Goal: Navigation & Orientation: Find specific page/section

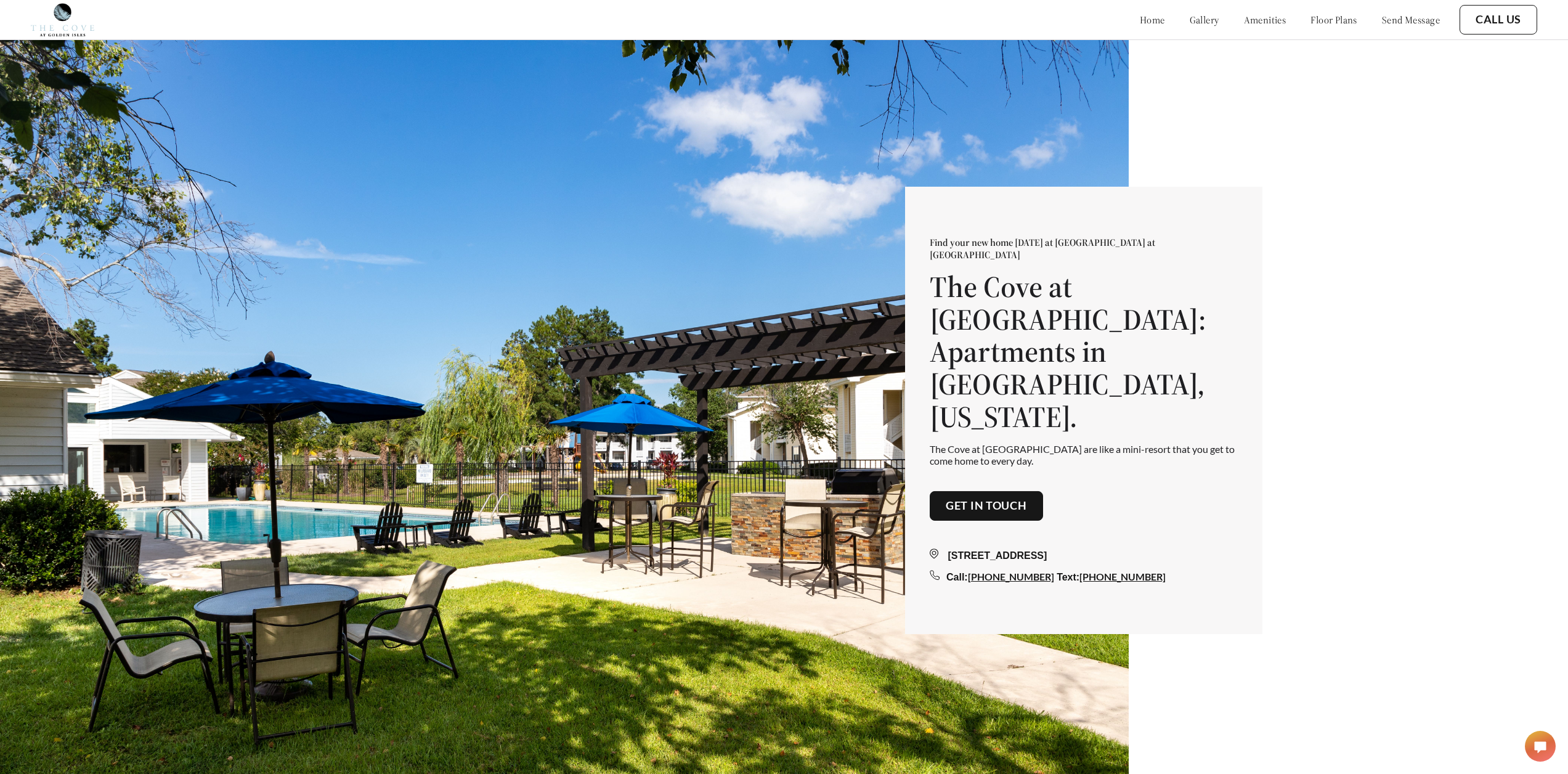
click at [1252, 26] on link "amenities" at bounding box center [1264, 20] width 43 height 12
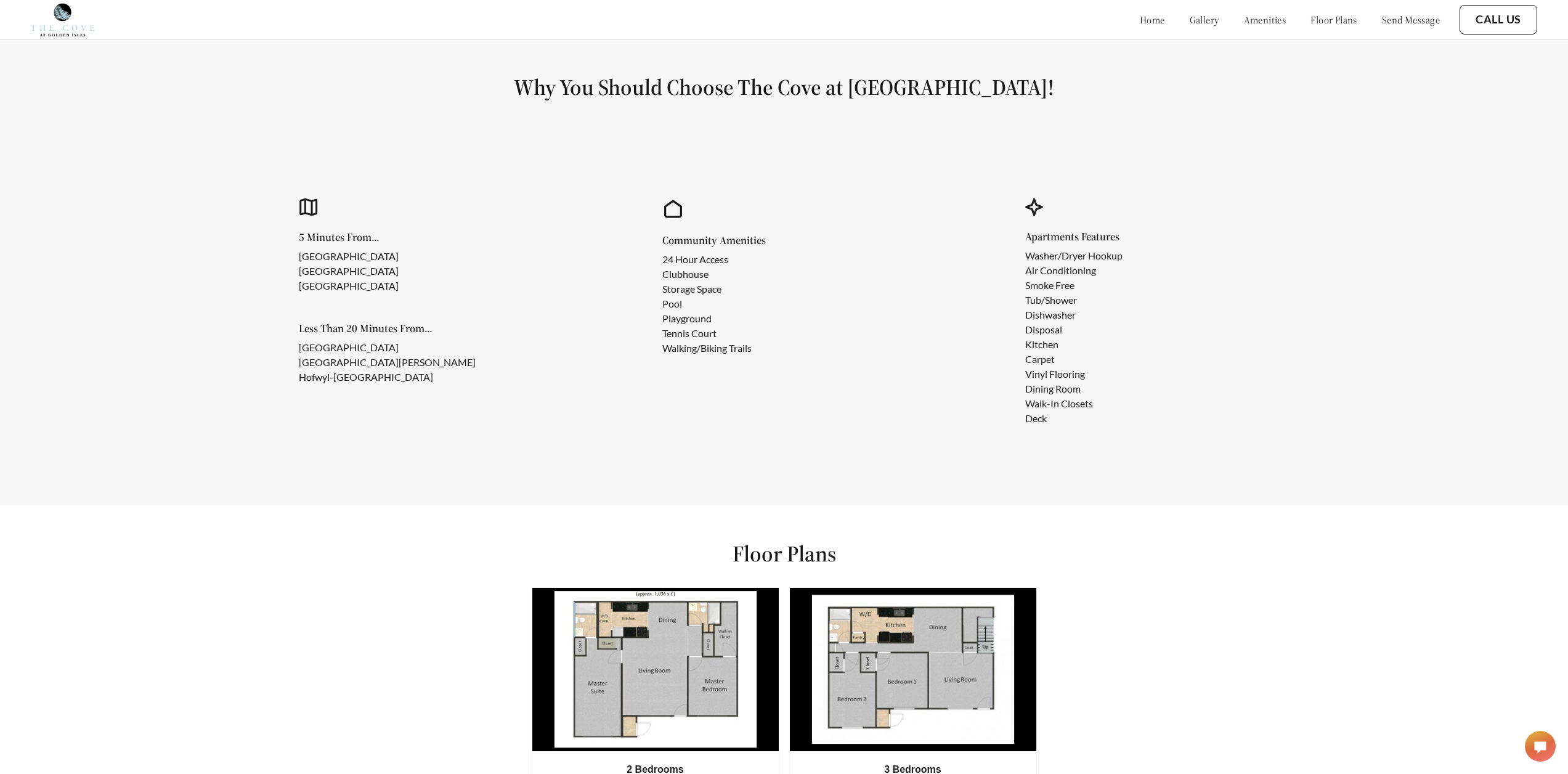
scroll to position [1332, 0]
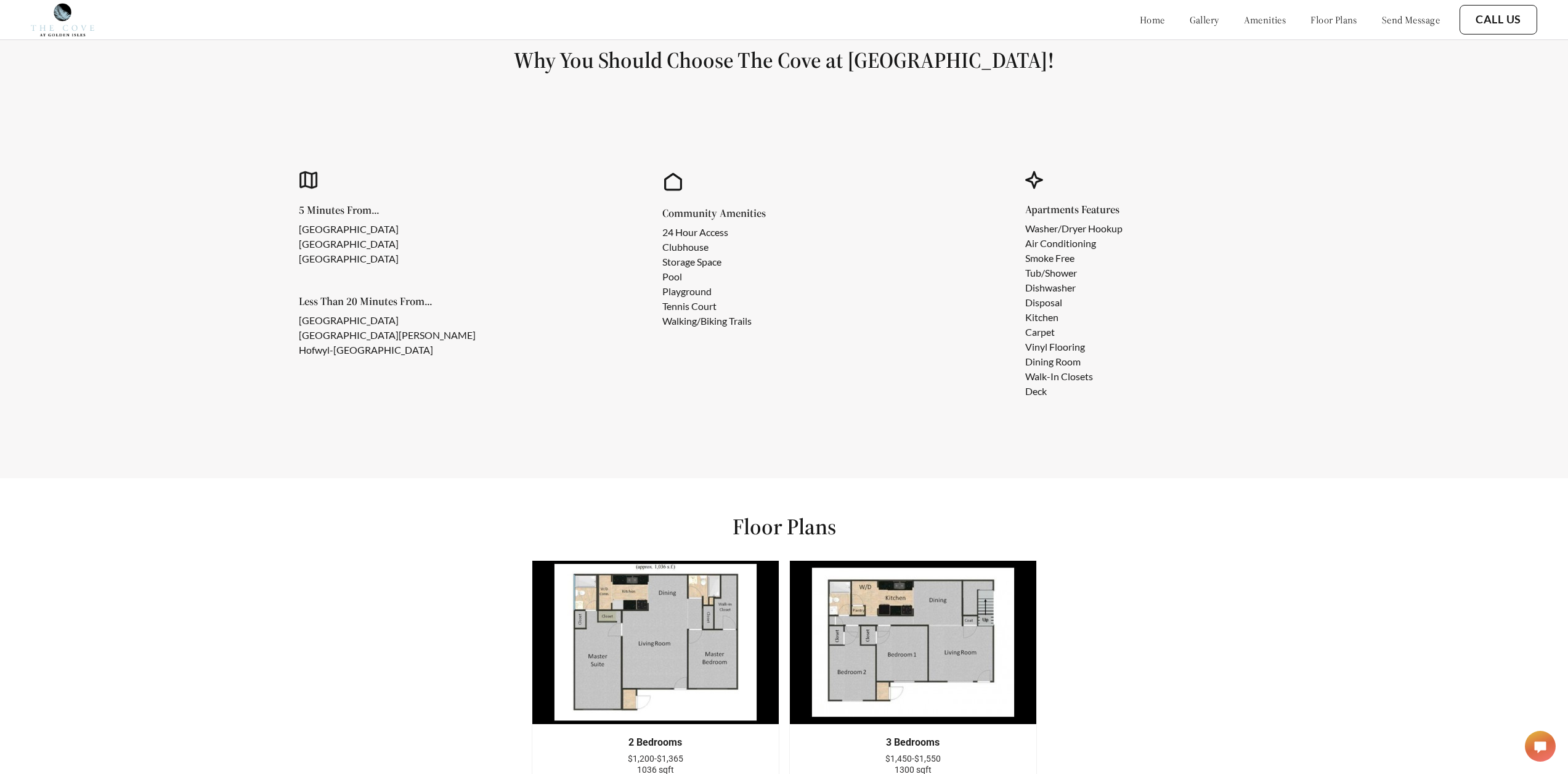
click at [1332, 19] on link "floor plans" at bounding box center [1334, 20] width 46 height 12
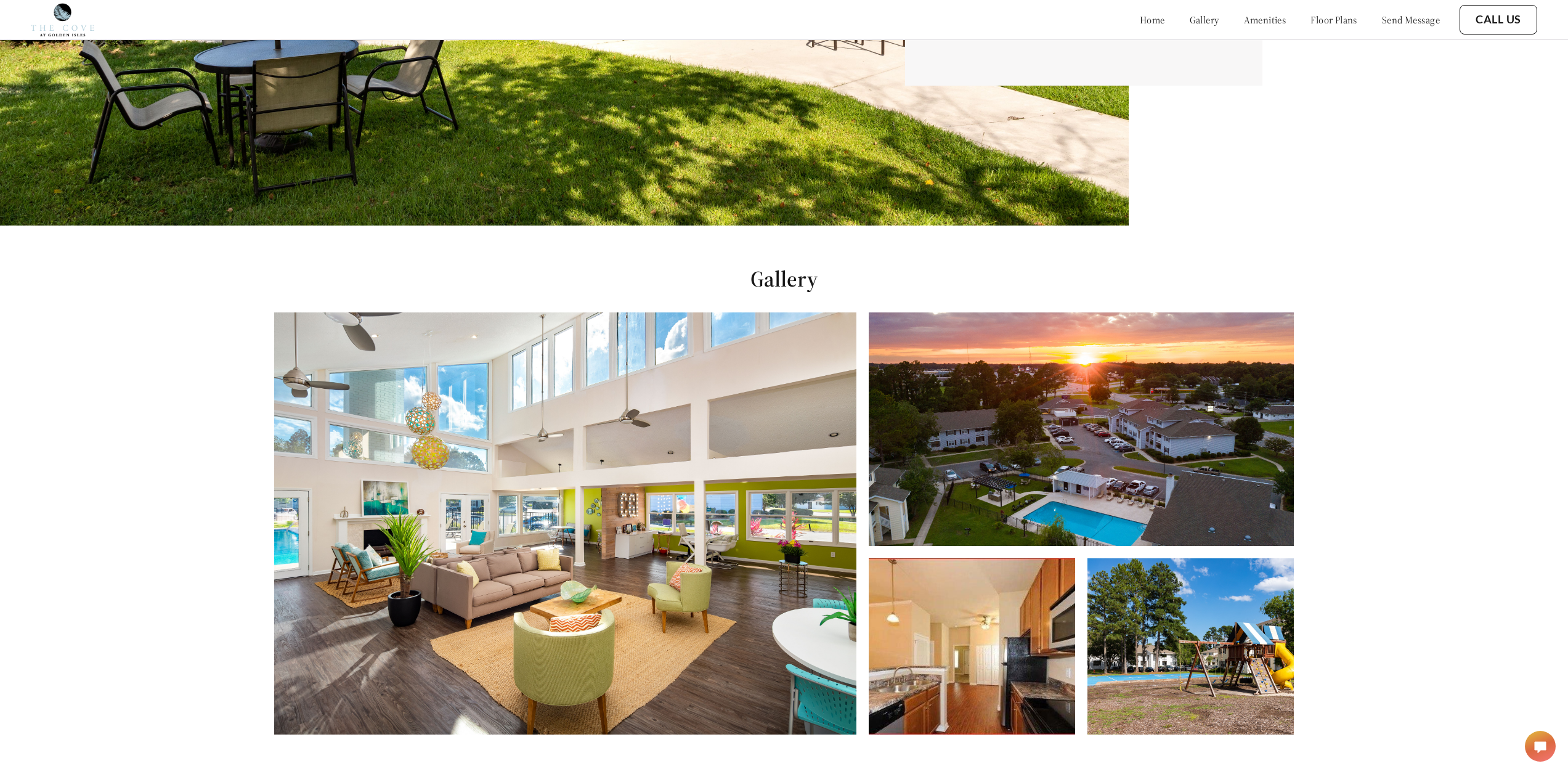
scroll to position [555, 0]
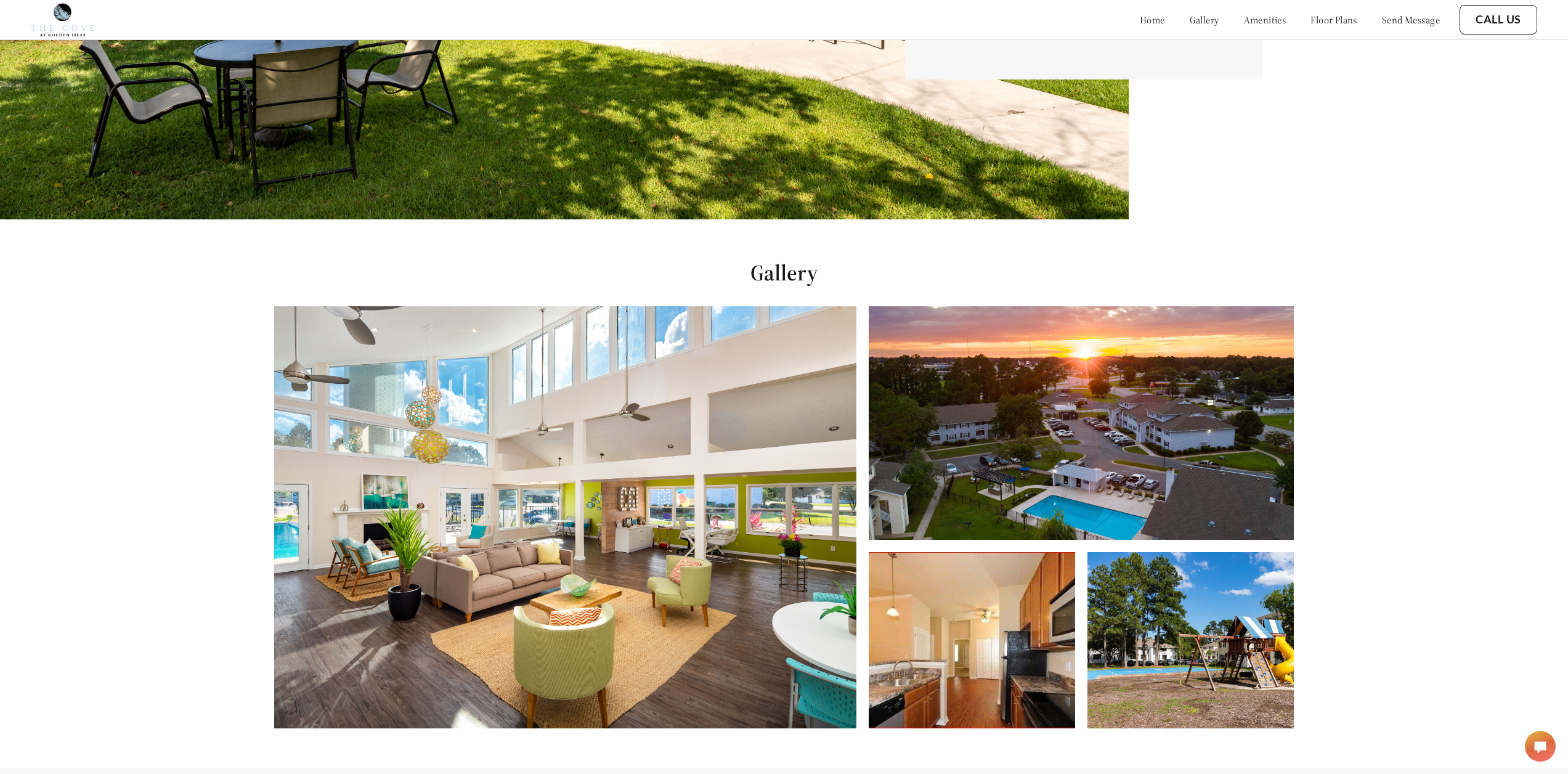
click at [1132, 480] on img at bounding box center [1080, 424] width 424 height 234
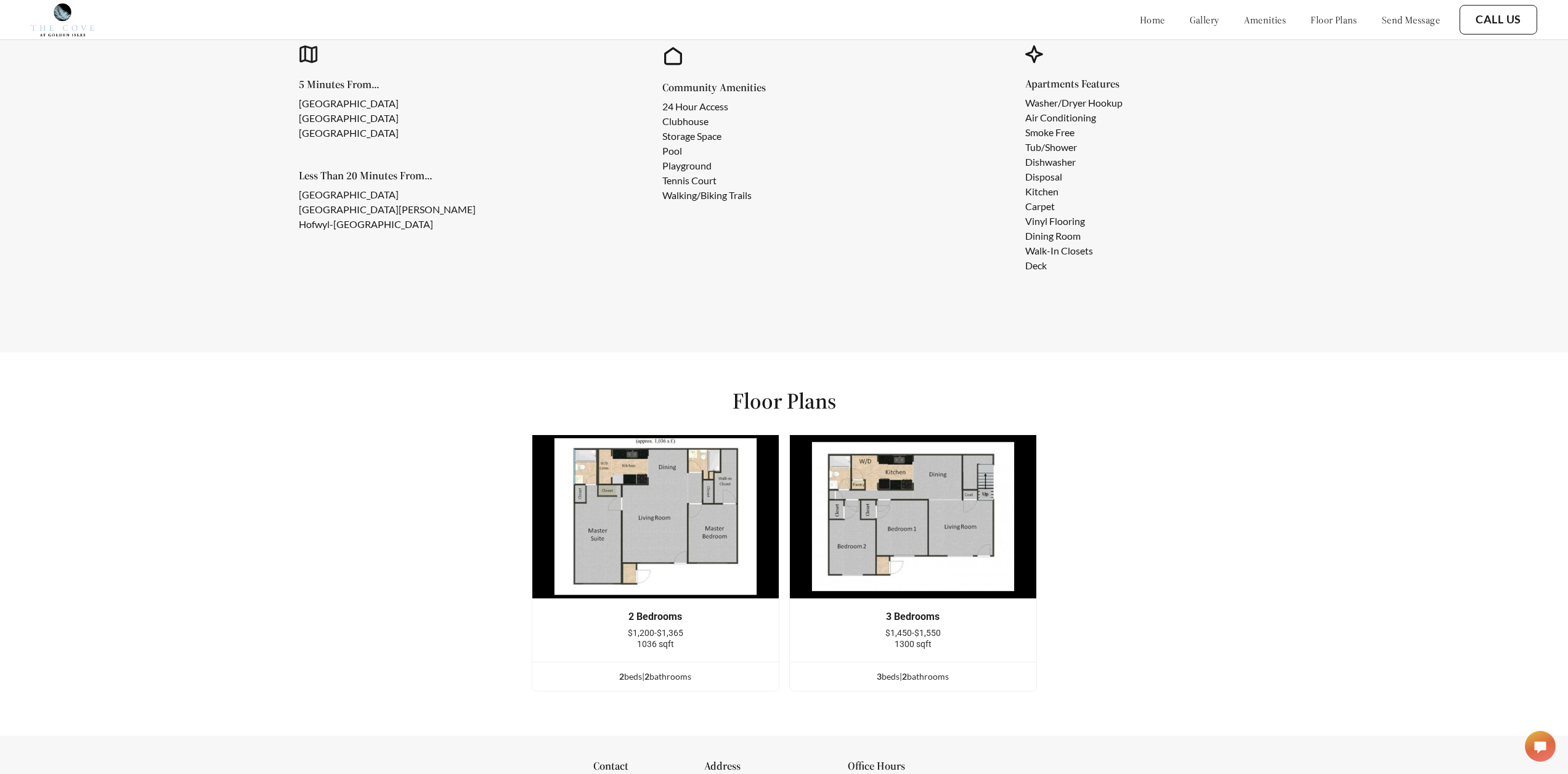
scroll to position [1911, 0]
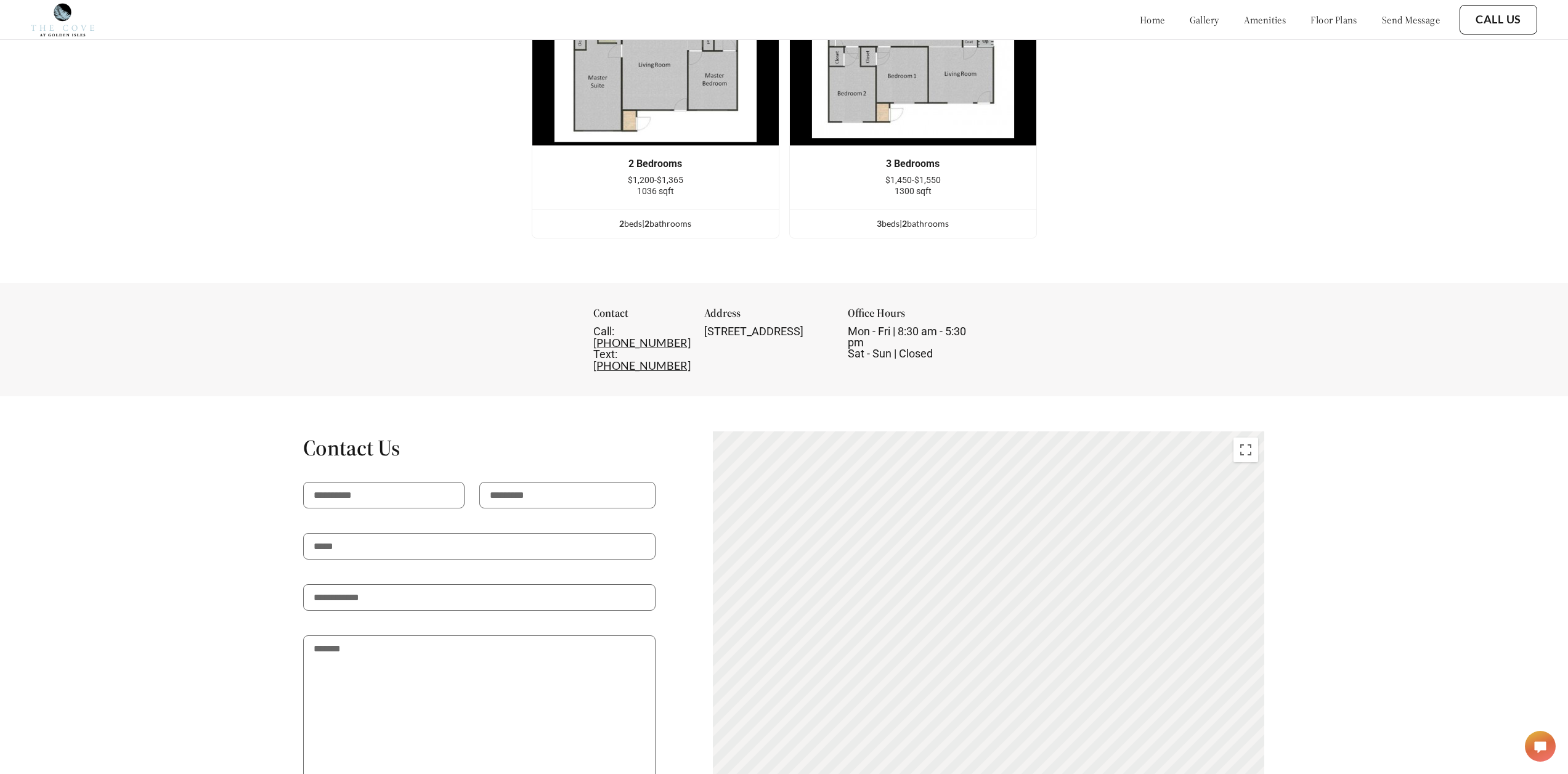
drag, startPoint x: 801, startPoint y: 352, endPoint x: 688, endPoint y: 339, distance: 113.7
click at [688, 339] on div "Contact Call: [PHONE_NUMBER] Text: [PHONE_NUMBER] Address [STREET_ADDRESS] Offi…" at bounding box center [784, 339] width 382 height 64
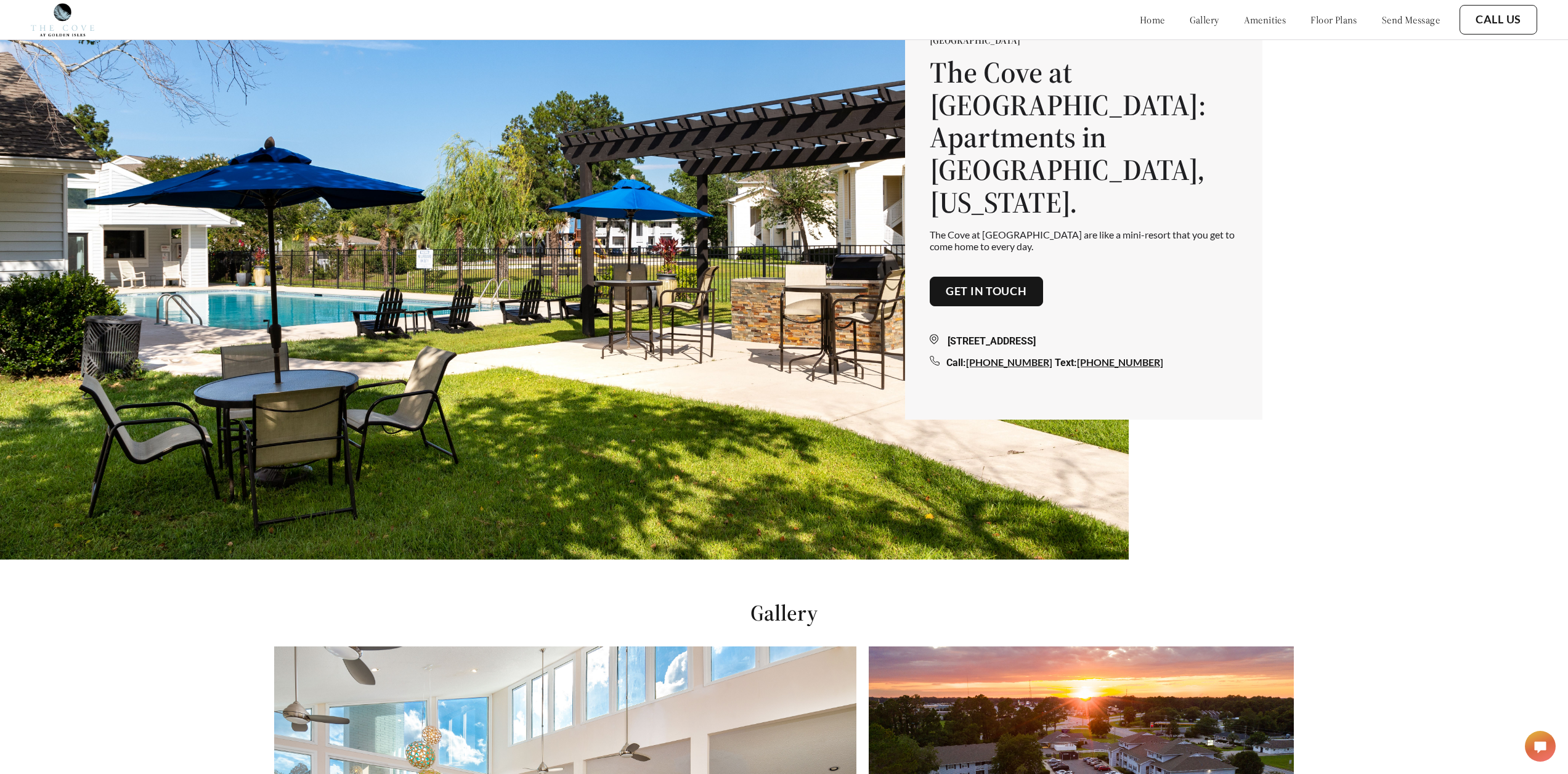
scroll to position [0, 0]
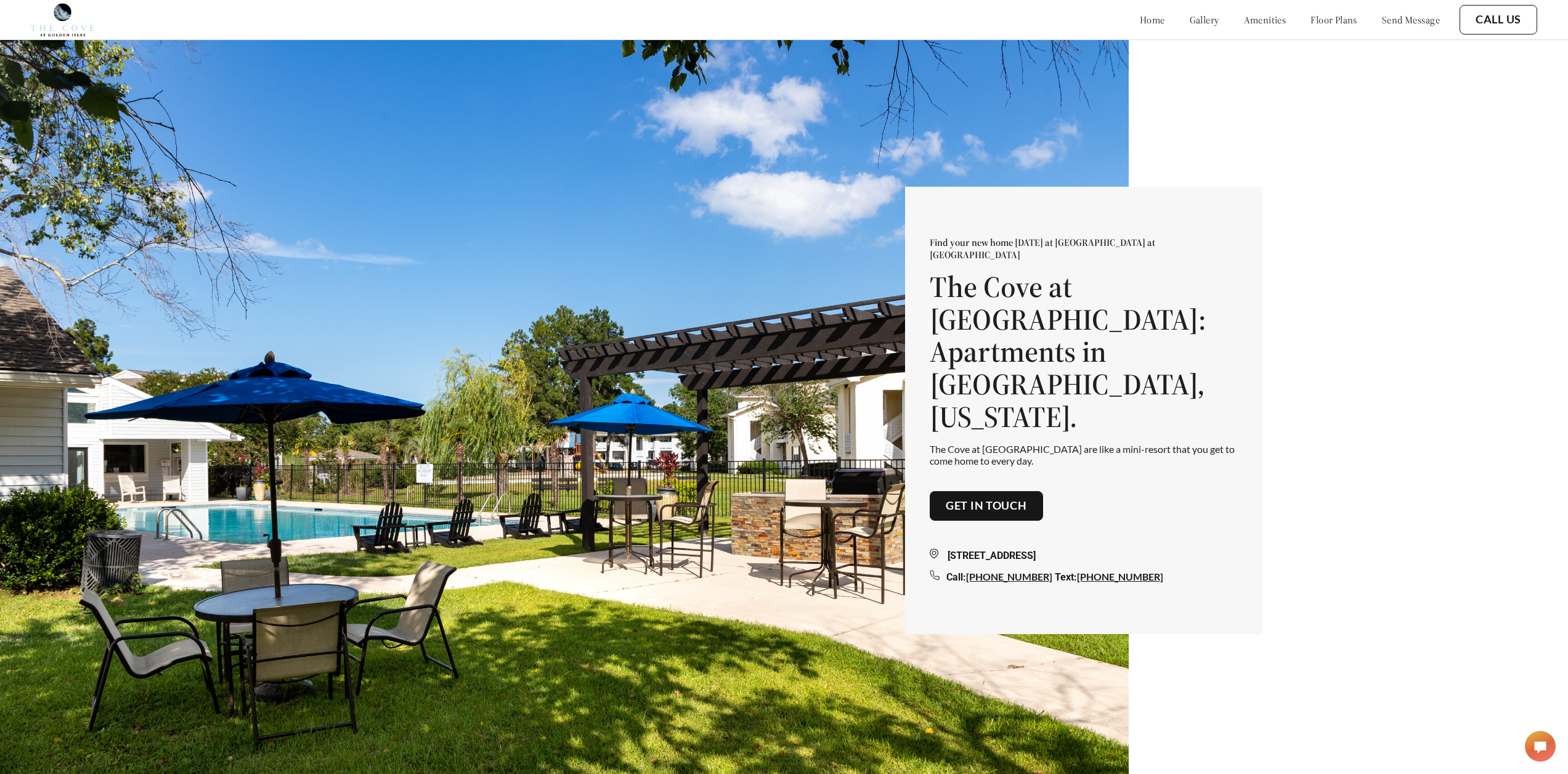
click at [1339, 19] on link "floor plans" at bounding box center [1334, 20] width 46 height 12
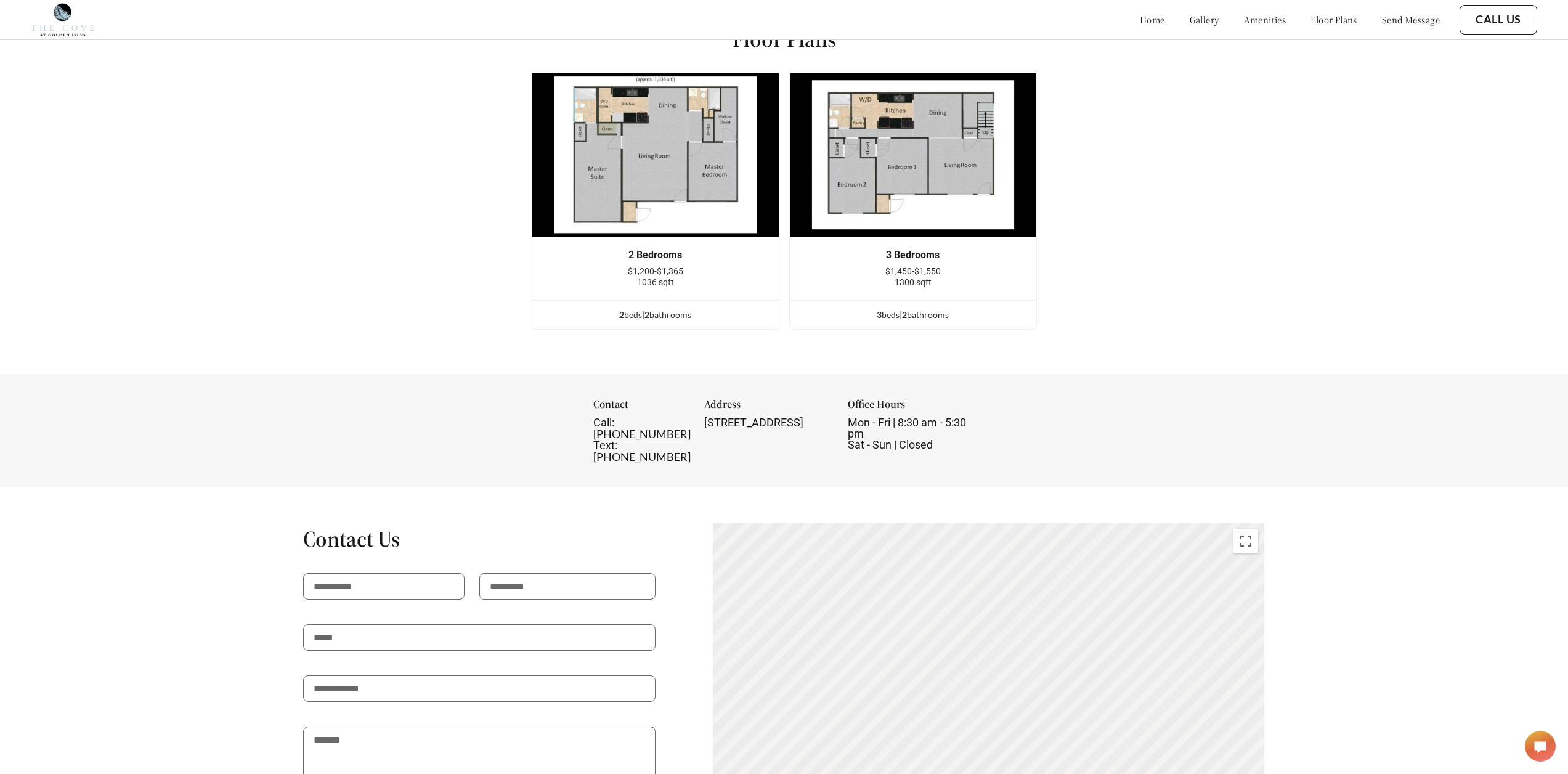
click at [1190, 22] on link "gallery" at bounding box center [1205, 20] width 30 height 12
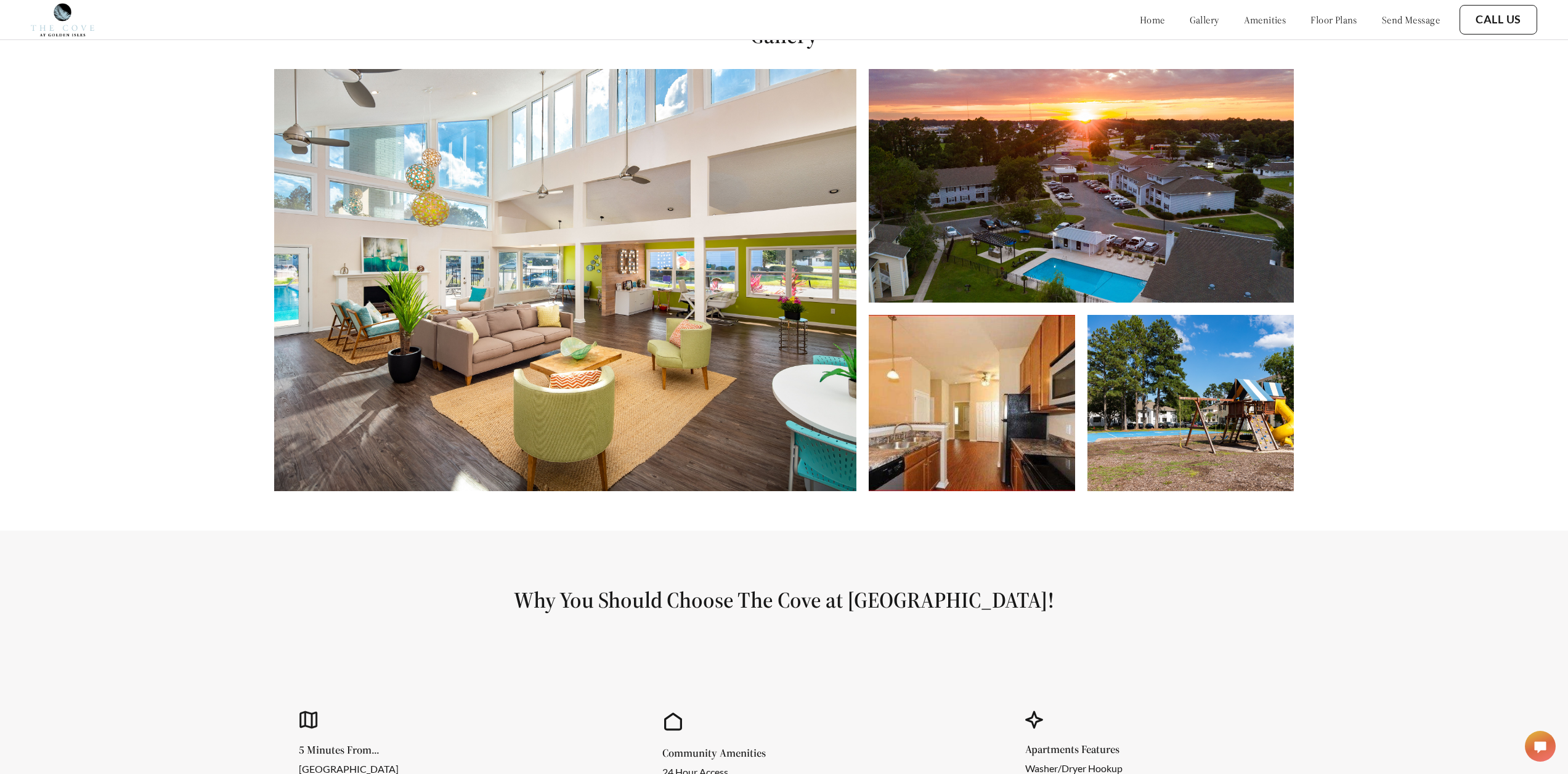
scroll to position [784, 0]
